Goal: Information Seeking & Learning: Find specific page/section

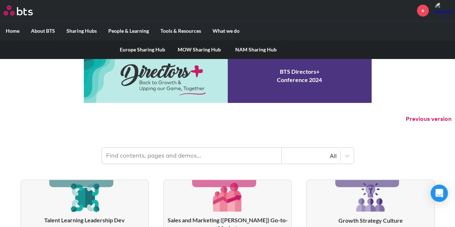
click at [255, 49] on link "NAM Sharing Hub" at bounding box center [256, 49] width 57 height 19
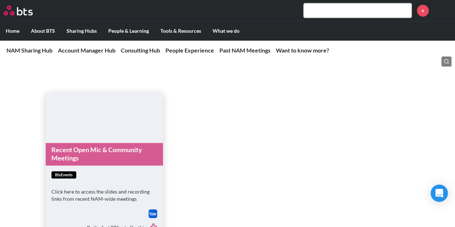
scroll to position [1529, 0]
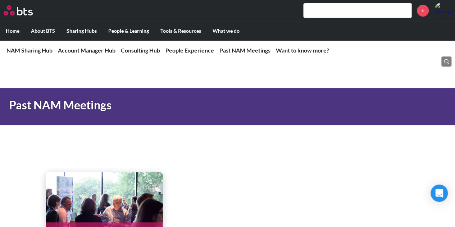
click at [340, 10] on input "text" at bounding box center [357, 10] width 108 height 14
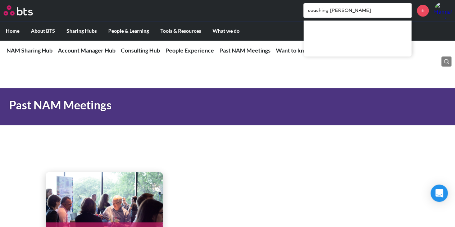
type input "coaching coe"
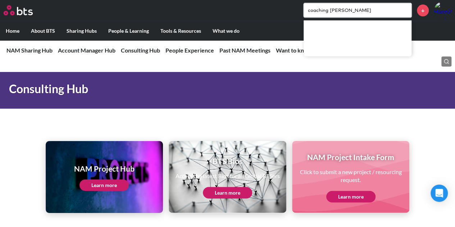
scroll to position [846, 0]
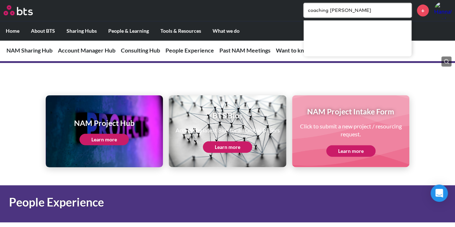
click at [114, 139] on link "Learn more" at bounding box center [103, 140] width 49 height 12
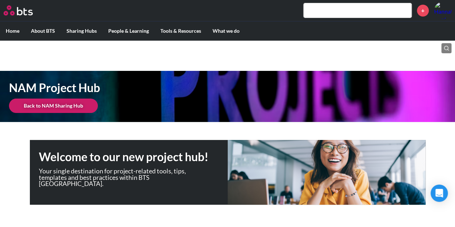
click at [10, 28] on label "Home" at bounding box center [12, 31] width 25 height 19
click at [0, 0] on input "Home" at bounding box center [0, 0] width 0 height 0
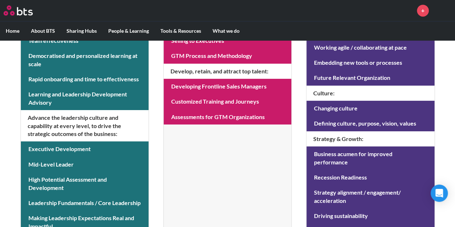
scroll to position [252, 0]
